Goal: Transaction & Acquisition: Subscribe to service/newsletter

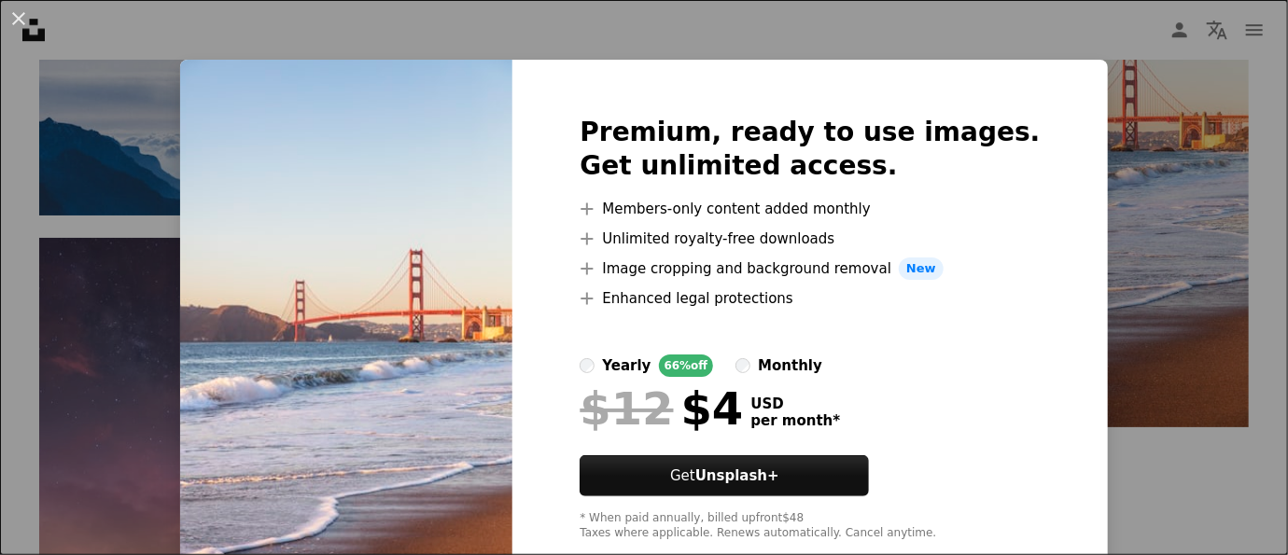
click at [456, 274] on img at bounding box center [346, 329] width 332 height 538
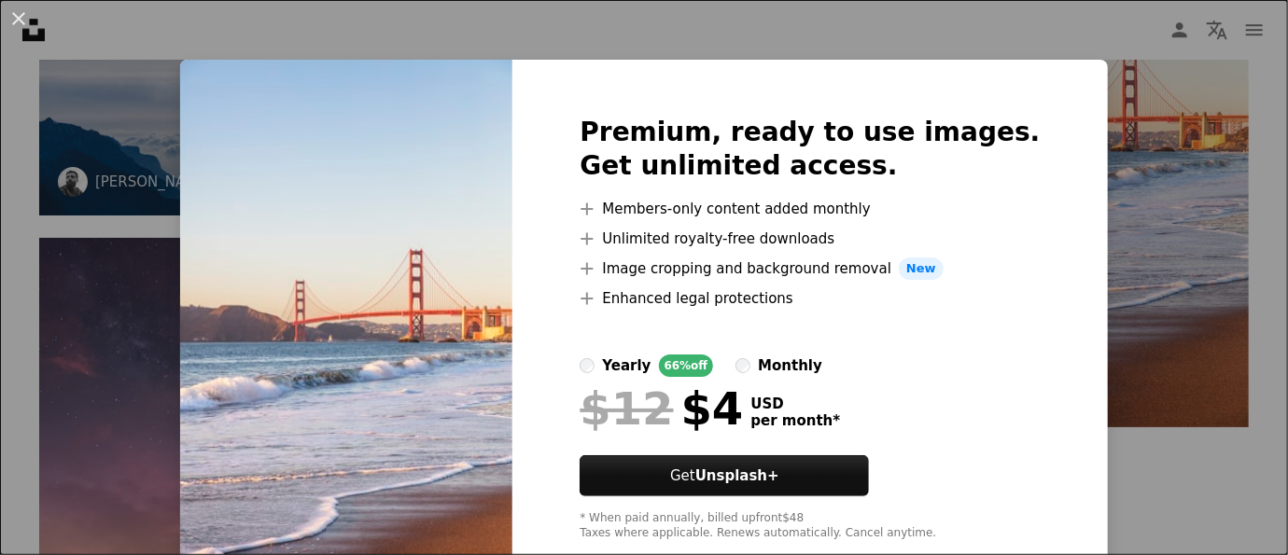
drag, startPoint x: 17, startPoint y: 18, endPoint x: 77, endPoint y: 63, distance: 74.7
click at [20, 18] on button "An X shape" at bounding box center [18, 18] width 22 height 22
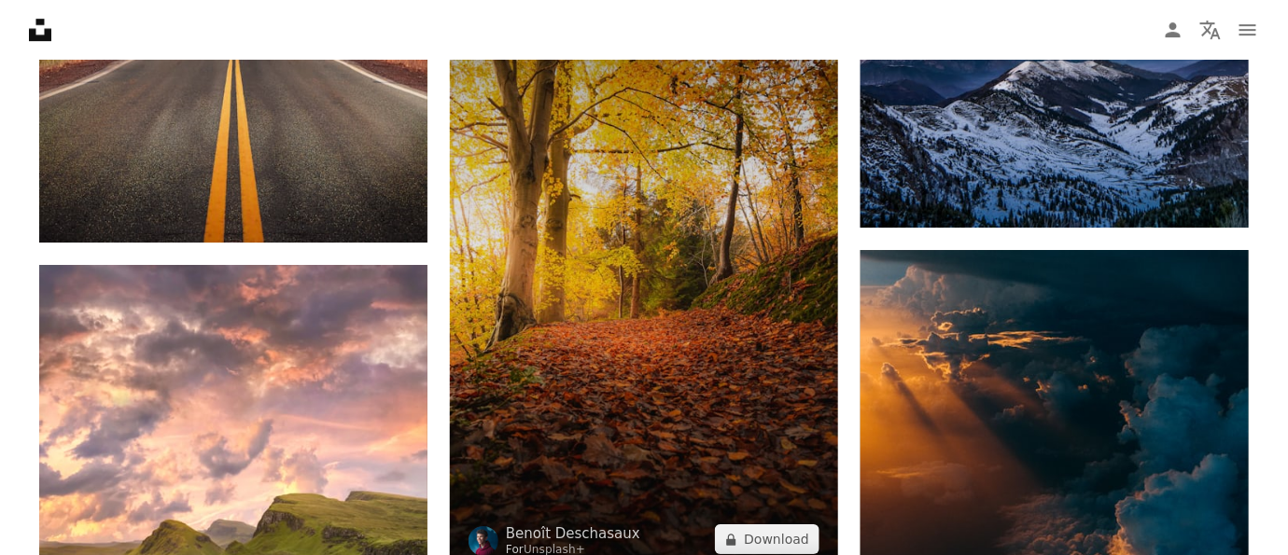
scroll to position [2055, 0]
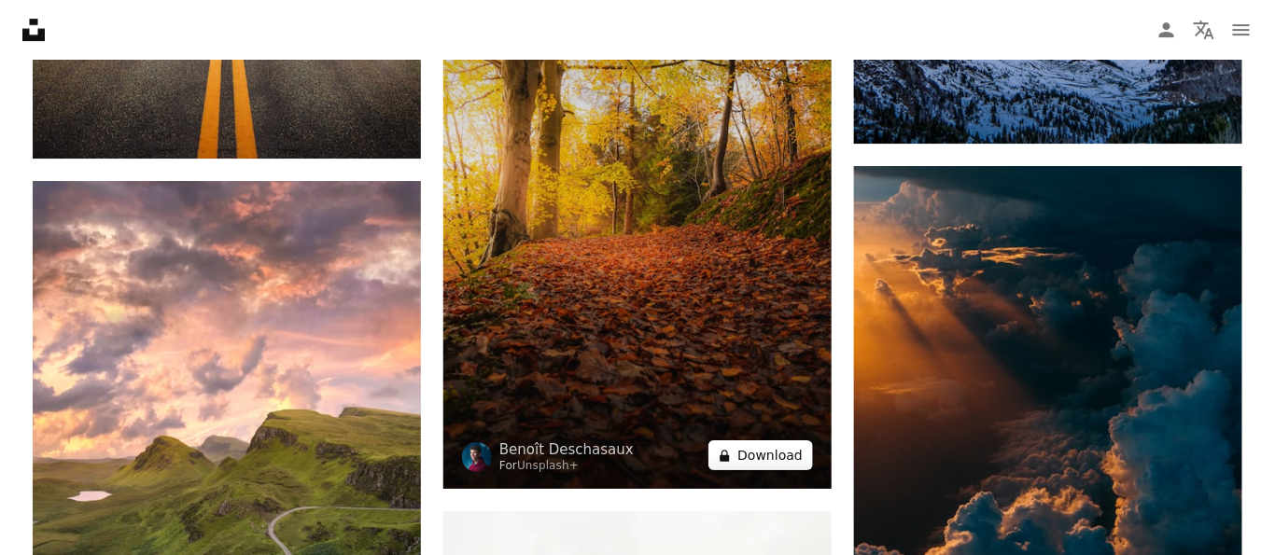
click at [789, 452] on button "A lock Download" at bounding box center [760, 456] width 105 height 30
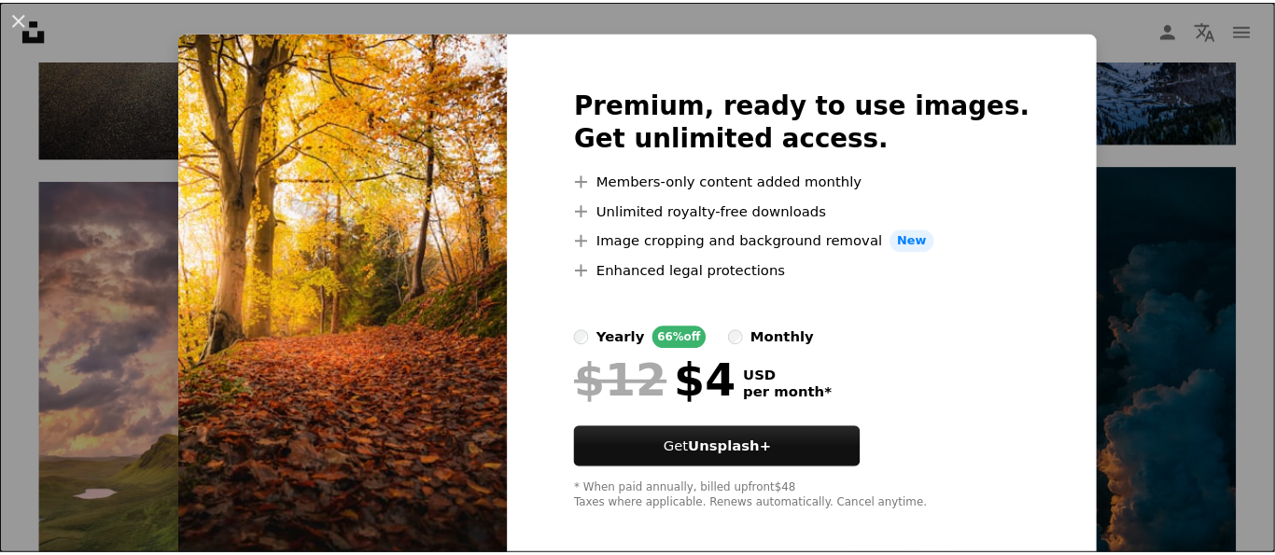
scroll to position [44, 0]
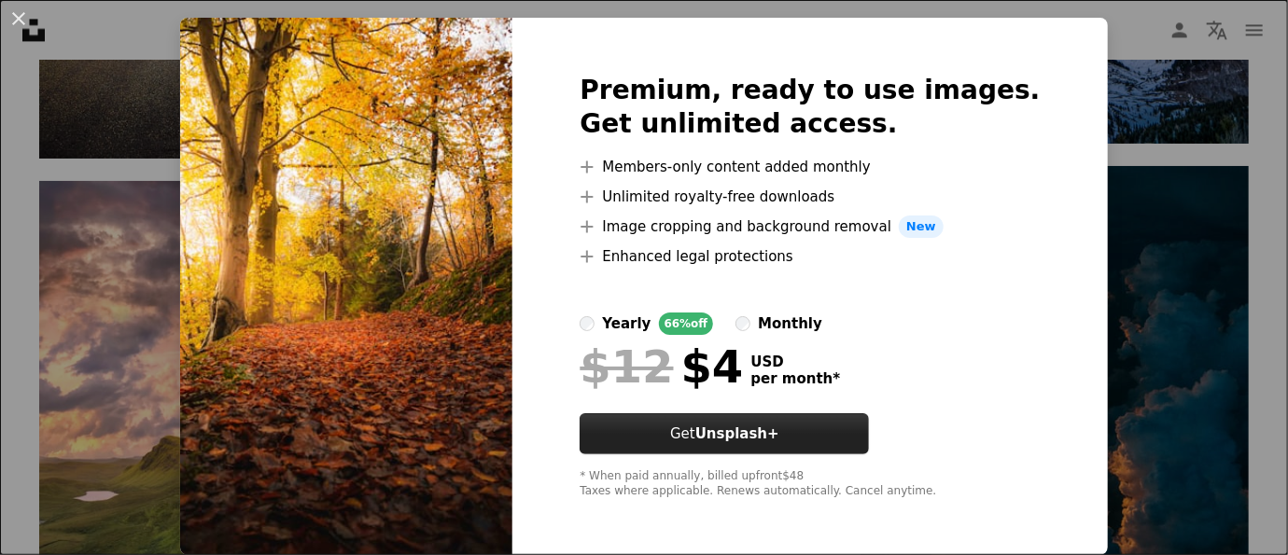
click at [731, 428] on strong "Unsplash+" at bounding box center [737, 434] width 84 height 17
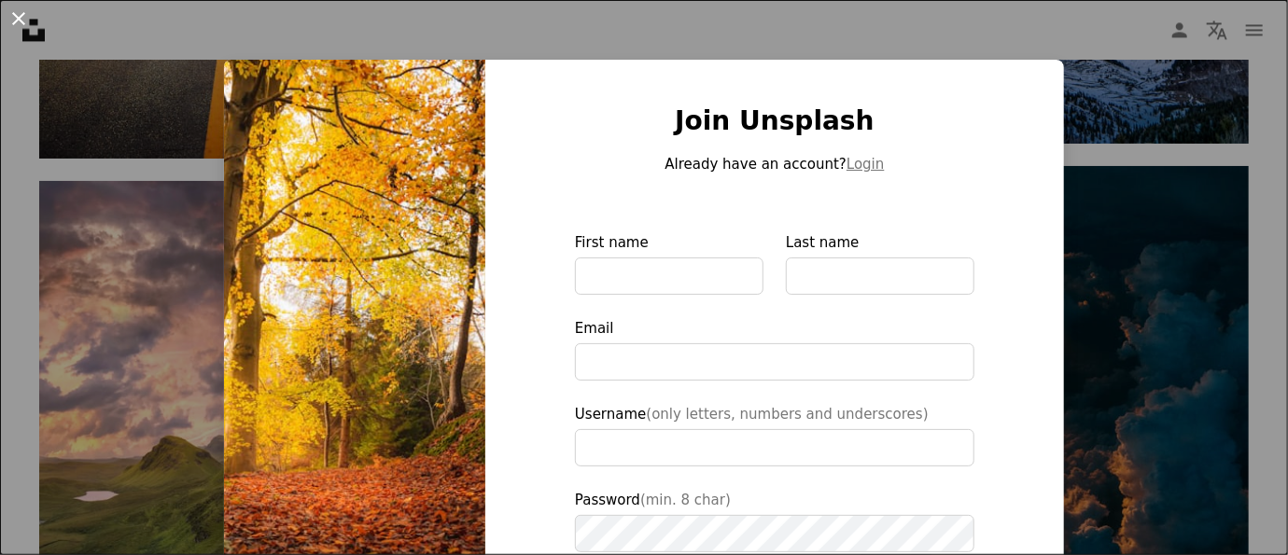
click at [22, 15] on button "An X shape" at bounding box center [18, 18] width 22 height 22
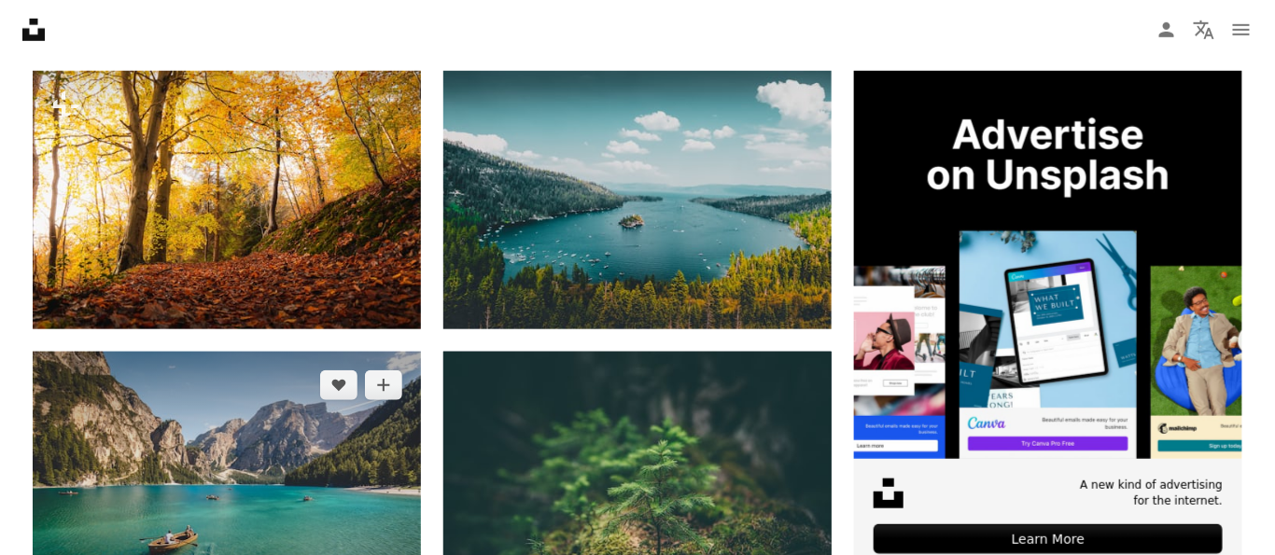
scroll to position [105, 0]
